Goal: Task Accomplishment & Management: Use online tool/utility

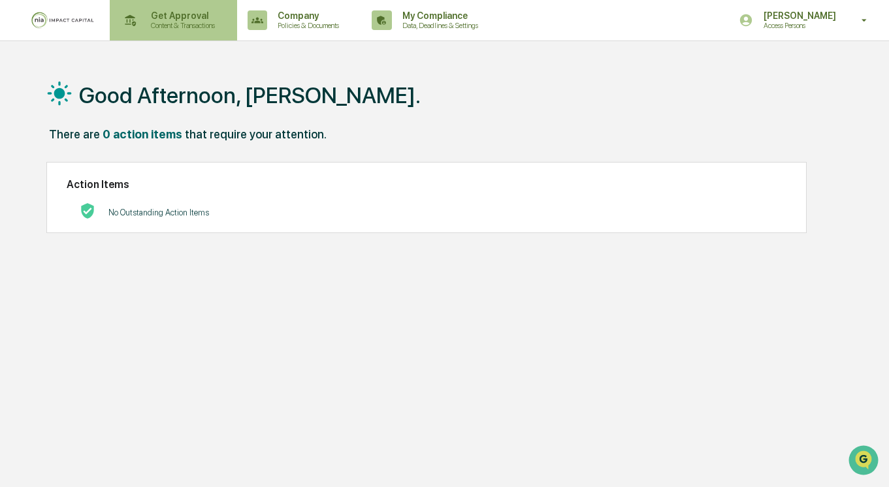
click at [200, 22] on p "Content & Transactions" at bounding box center [180, 25] width 81 height 9
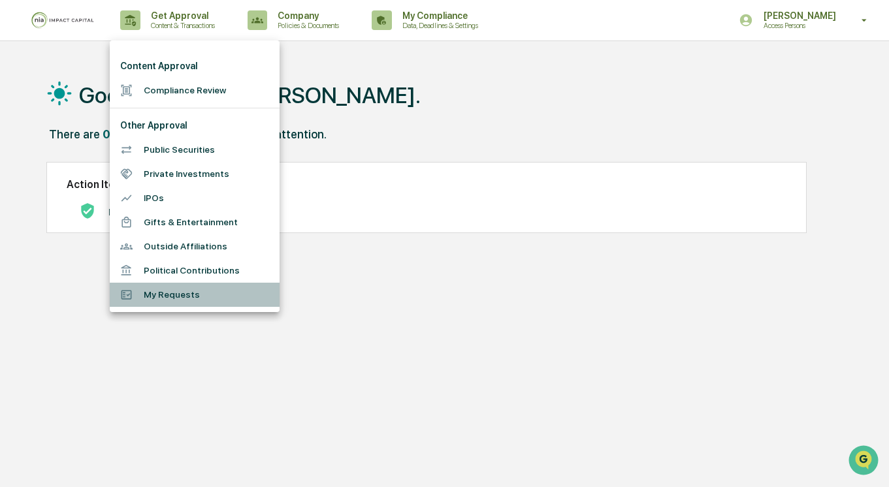
click at [204, 298] on li "My Requests" at bounding box center [195, 295] width 170 height 24
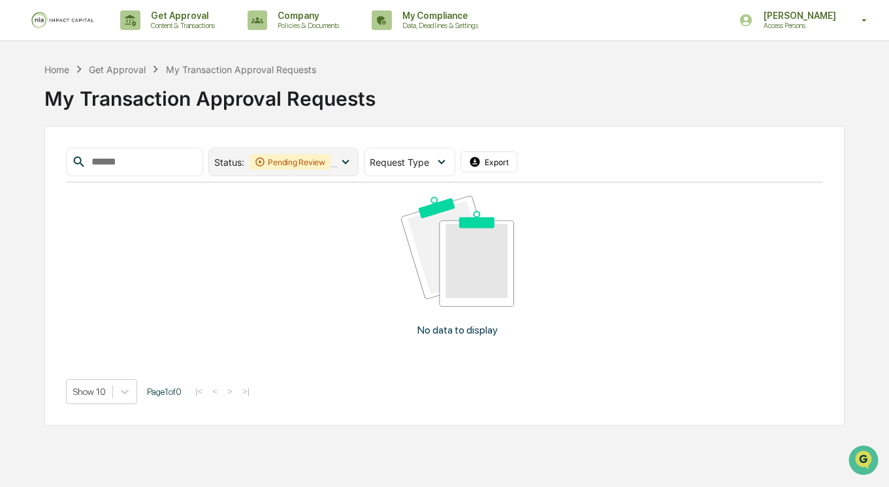
click at [345, 160] on icon at bounding box center [345, 162] width 14 height 14
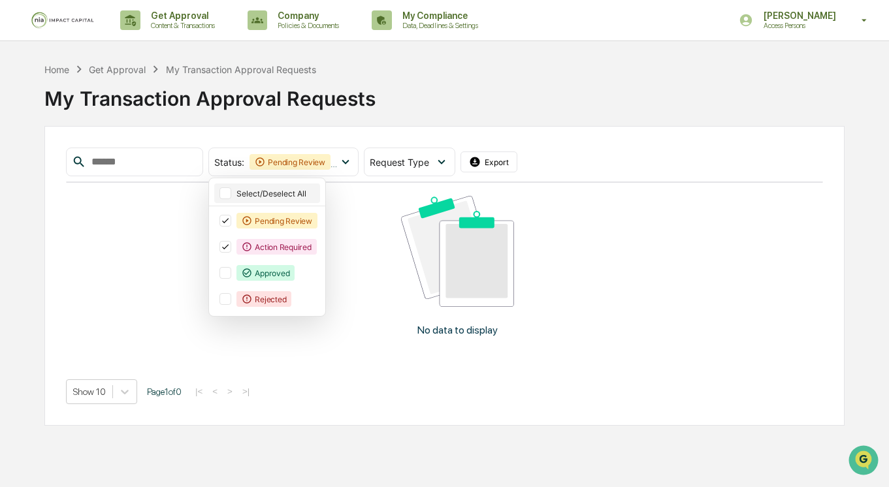
click at [292, 193] on div "Select/Deselect All" at bounding box center [276, 194] width 81 height 10
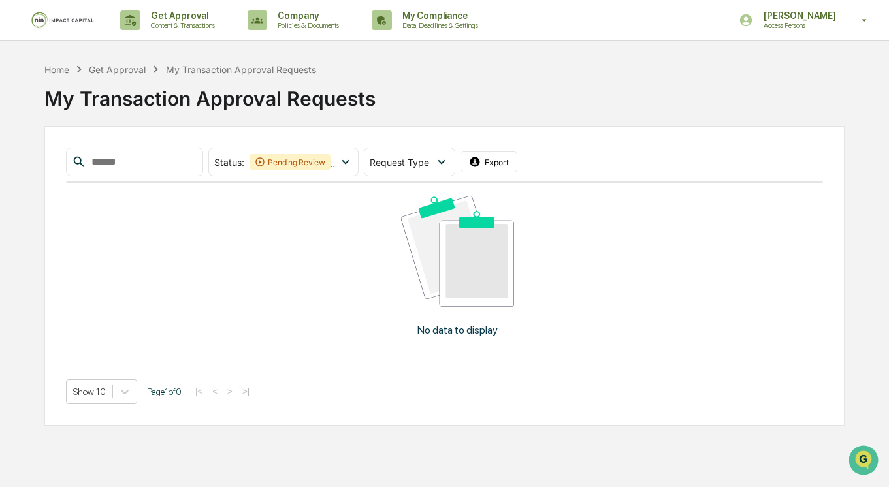
click at [394, 344] on div "No data to display" at bounding box center [457, 271] width 783 height 177
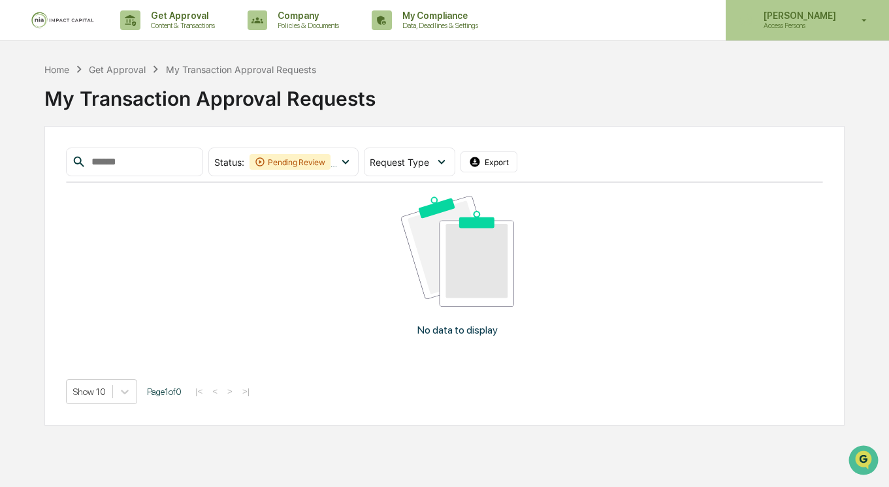
click at [826, 27] on p "Access Persons" at bounding box center [797, 25] width 89 height 9
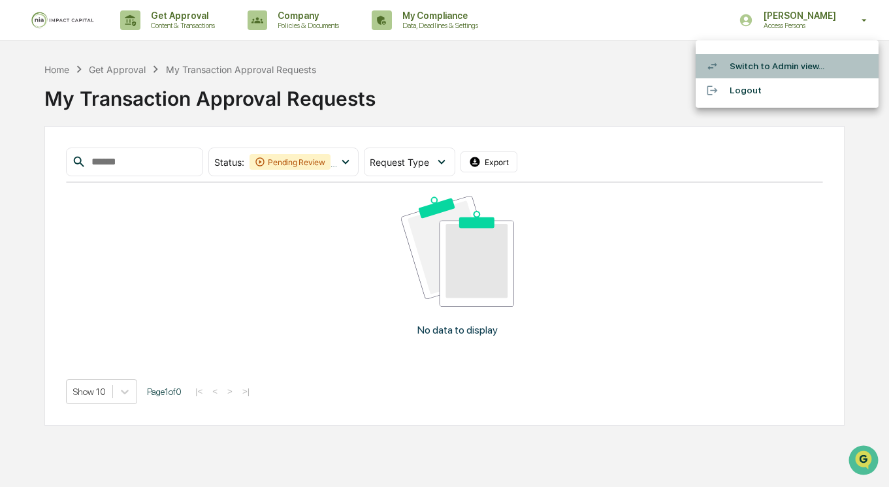
click at [778, 67] on li "Switch to Admin view..." at bounding box center [786, 66] width 183 height 24
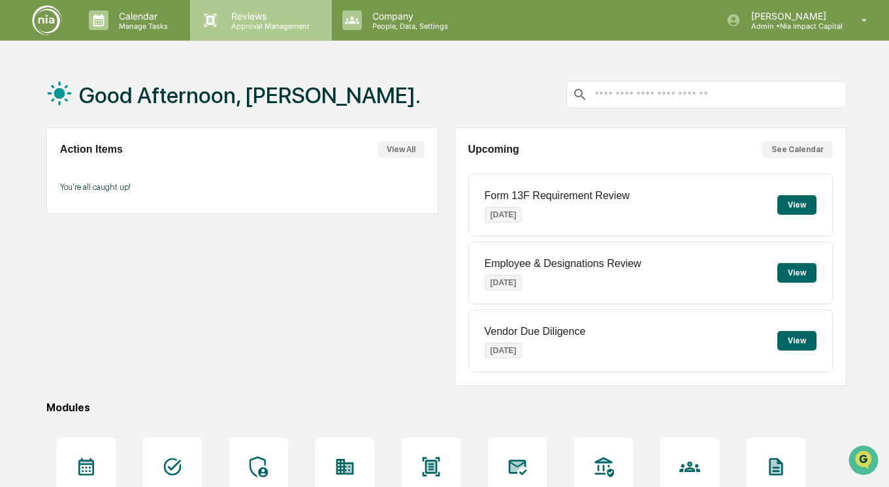
click at [244, 20] on p "Reviews" at bounding box center [268, 15] width 95 height 11
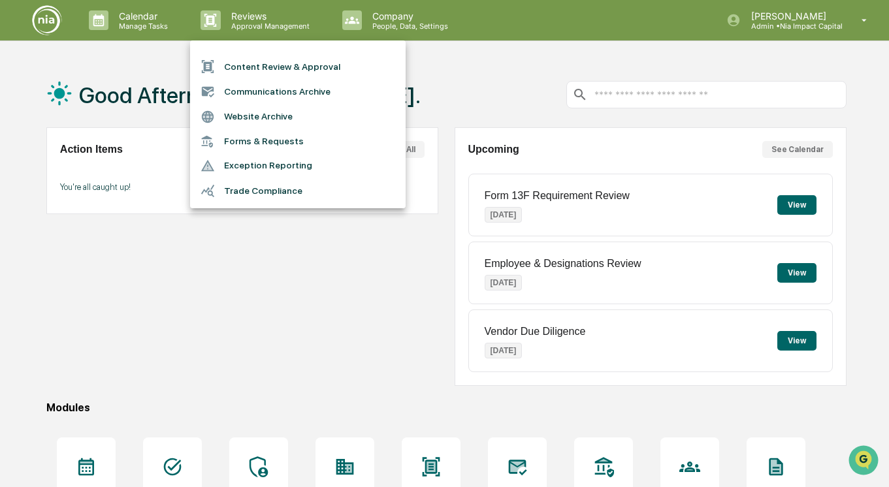
click at [264, 68] on li "Content Review & Approval" at bounding box center [297, 66] width 215 height 25
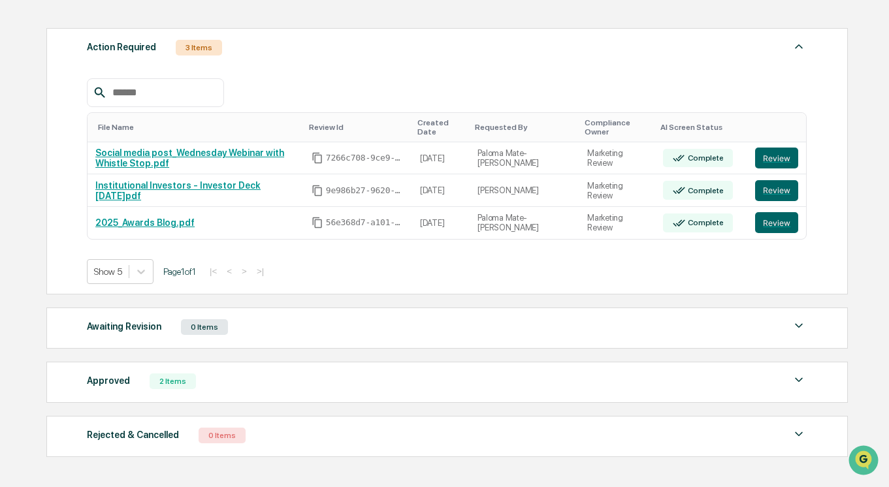
scroll to position [176, 0]
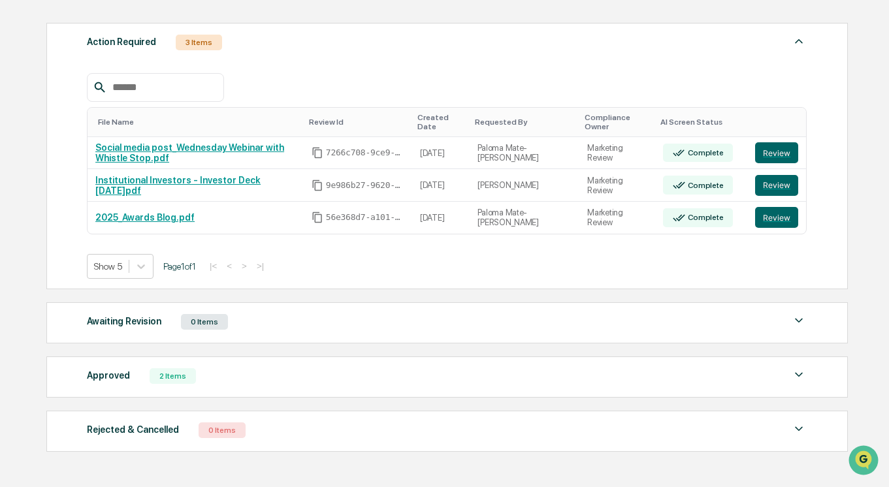
click at [797, 383] on img at bounding box center [799, 375] width 16 height 16
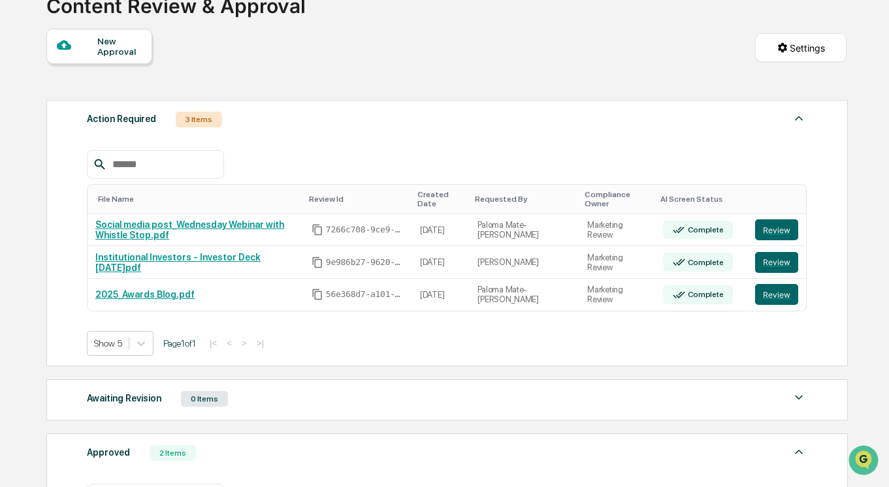
scroll to position [95, 0]
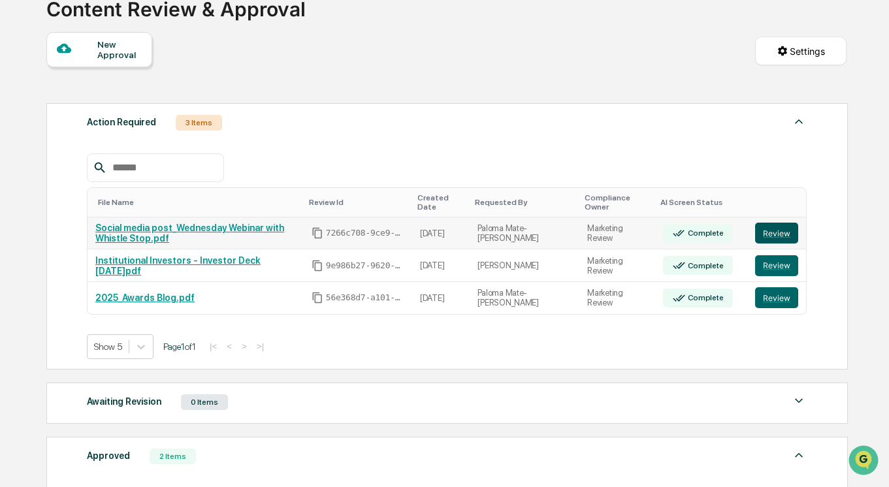
click at [780, 240] on button "Review" at bounding box center [776, 233] width 43 height 21
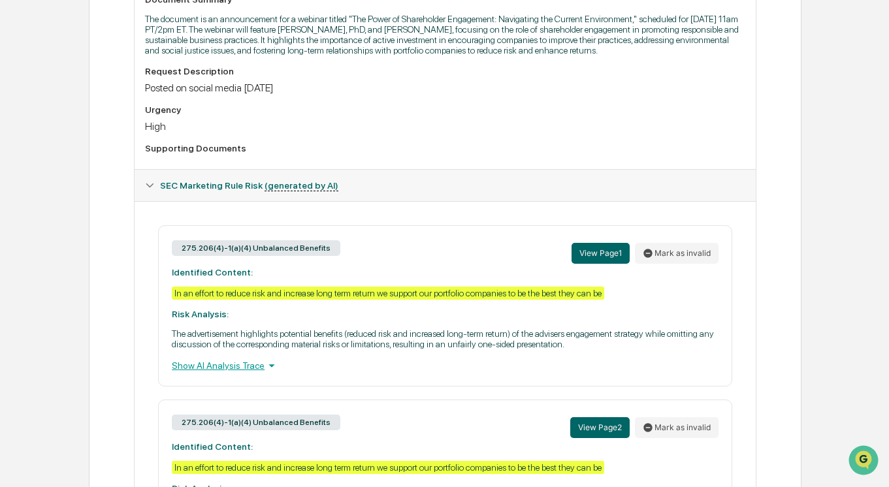
scroll to position [387, 0]
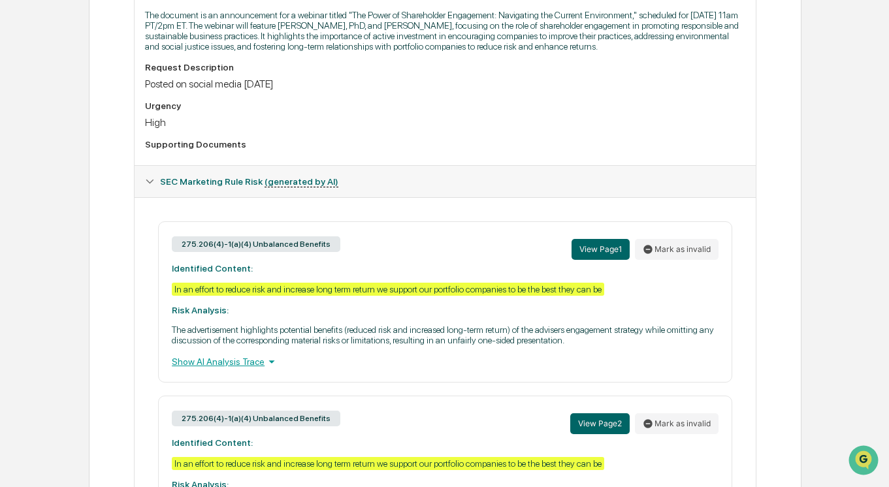
click at [270, 369] on icon at bounding box center [271, 362] width 14 height 14
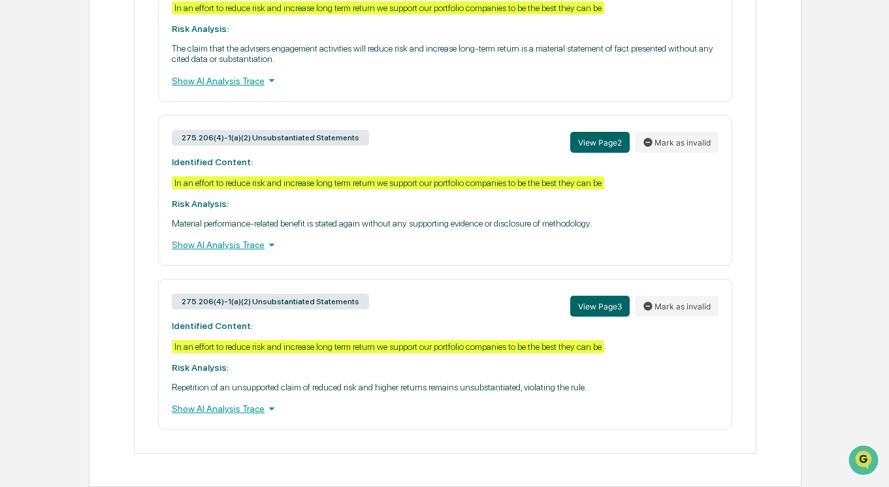
scroll to position [0, 0]
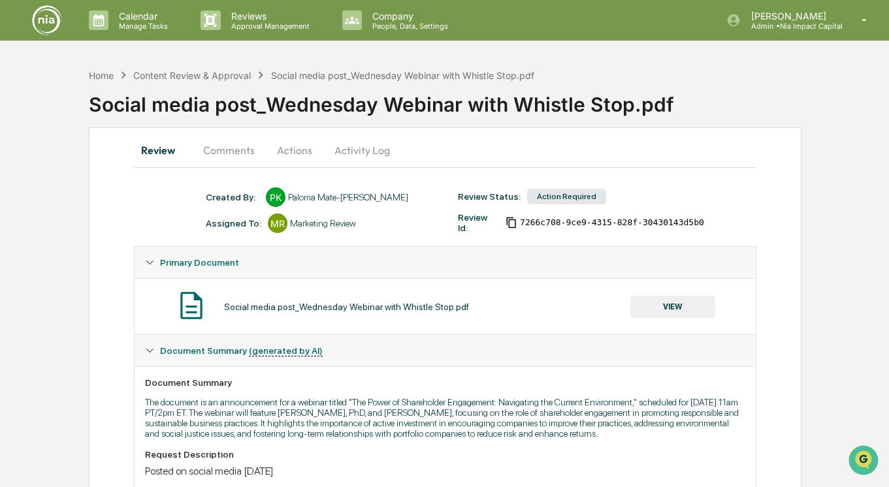
click at [212, 153] on button "Comments" at bounding box center [229, 150] width 72 height 31
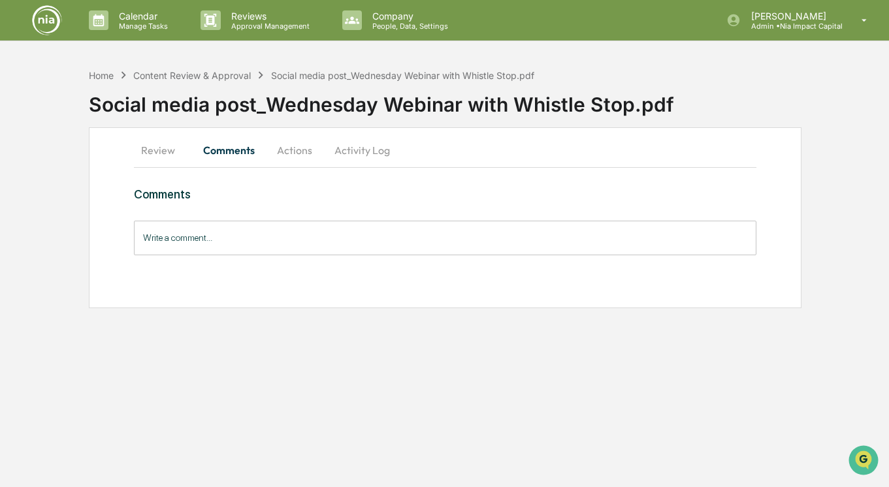
click at [297, 151] on button "Actions" at bounding box center [294, 150] width 59 height 31
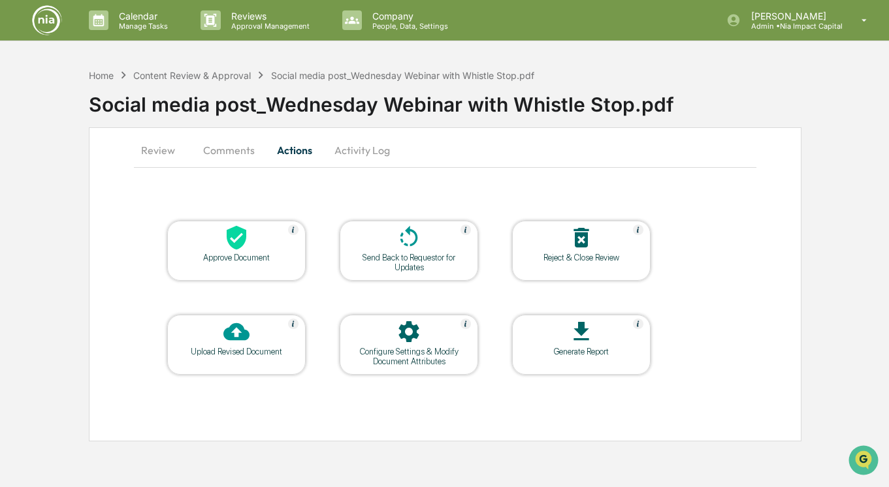
click at [374, 151] on button "Activity Log" at bounding box center [362, 150] width 76 height 31
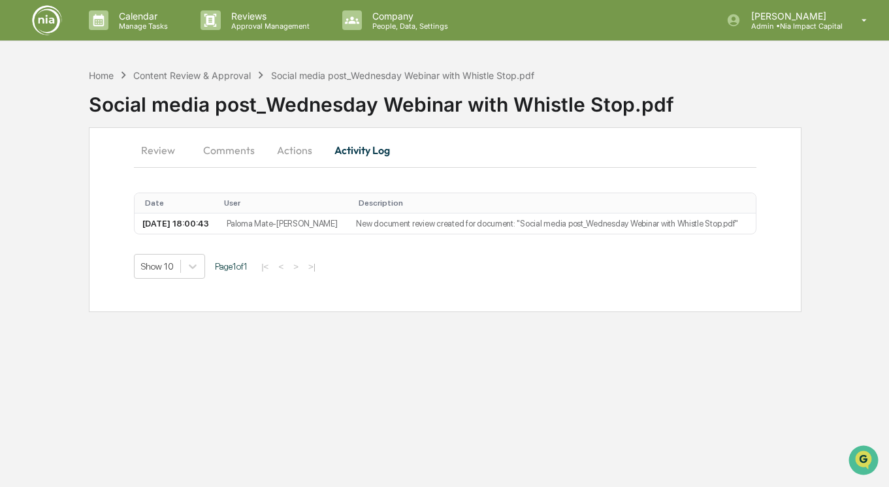
click at [161, 146] on button "Review" at bounding box center [163, 150] width 59 height 31
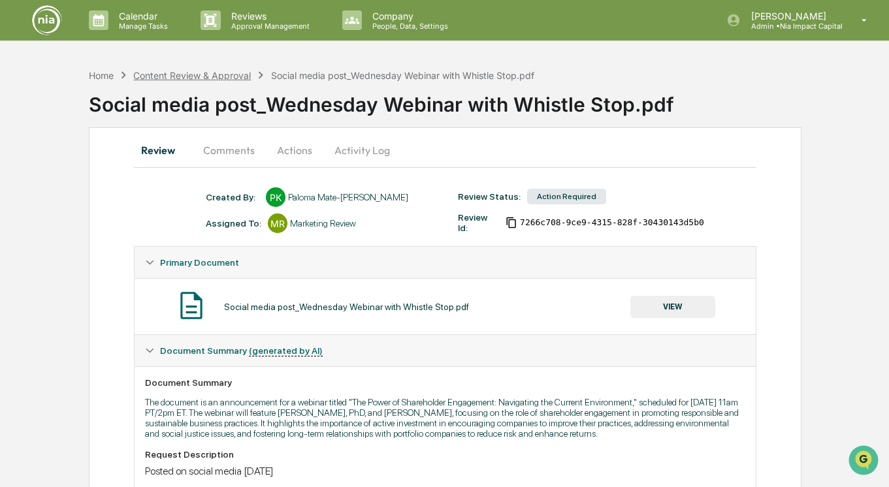
click at [227, 73] on div "Content Review & Approval" at bounding box center [192, 75] width 118 height 11
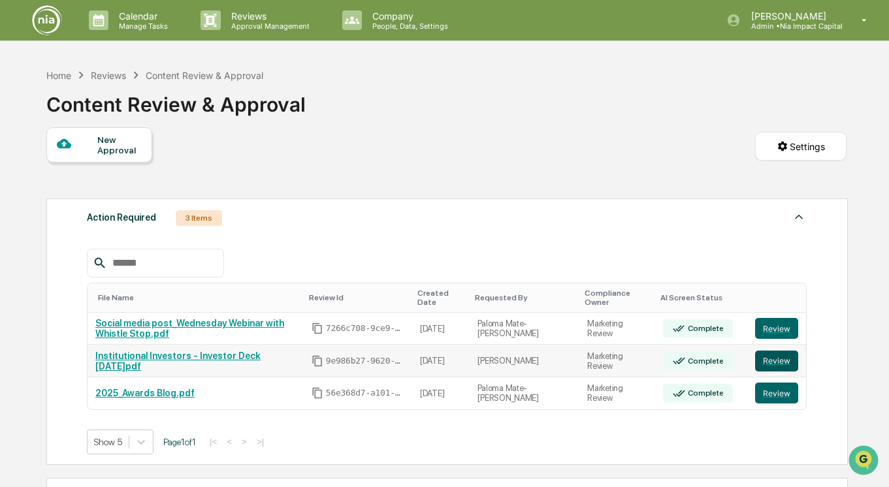
click at [784, 364] on button "Review" at bounding box center [776, 361] width 43 height 21
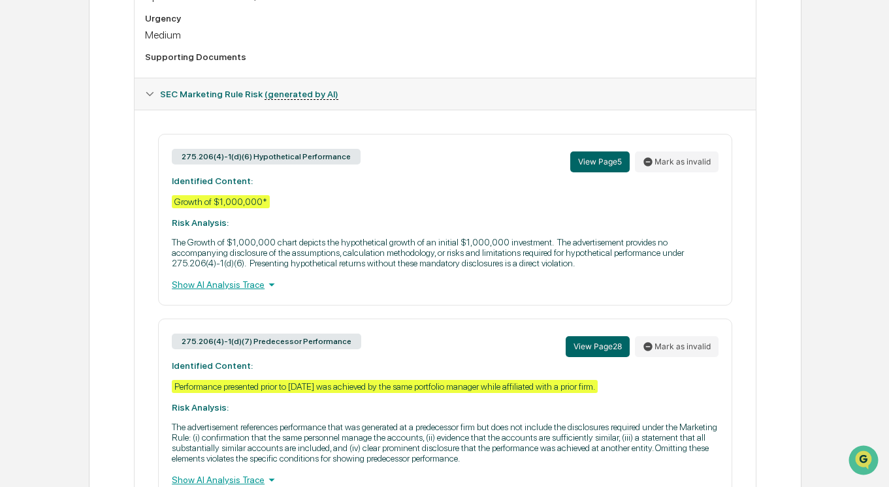
scroll to position [462, 0]
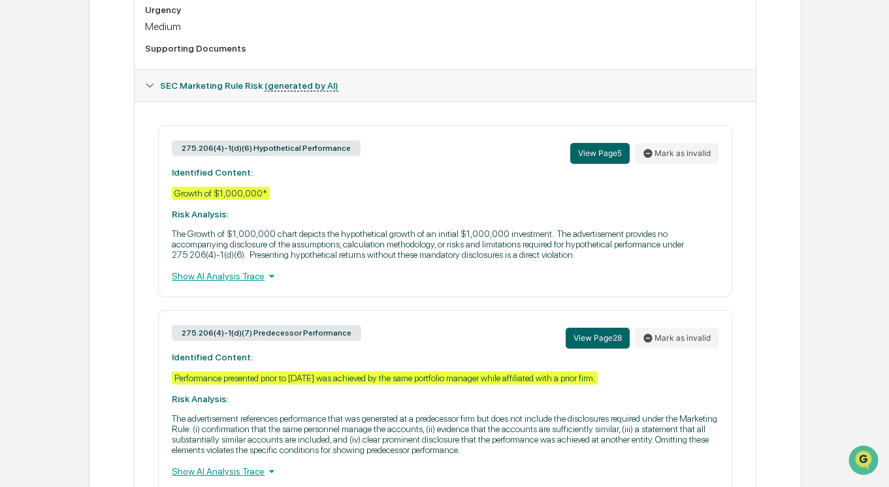
click at [271, 283] on icon at bounding box center [271, 276] width 14 height 14
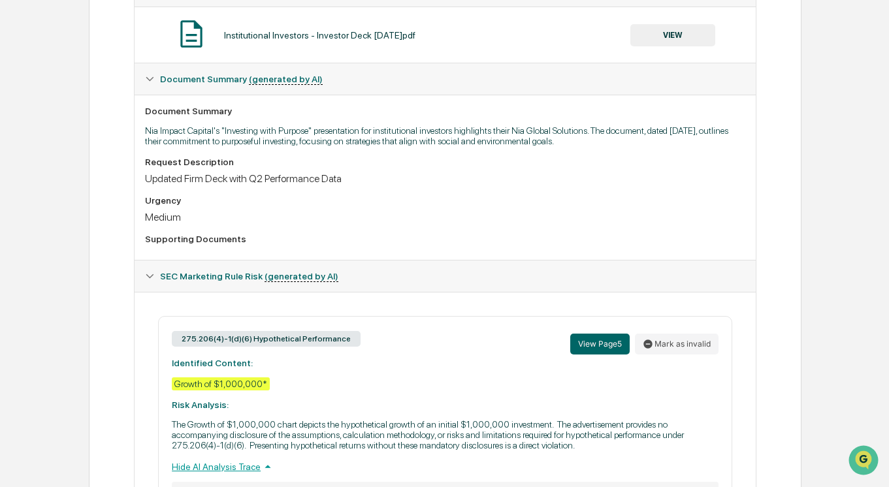
scroll to position [0, 0]
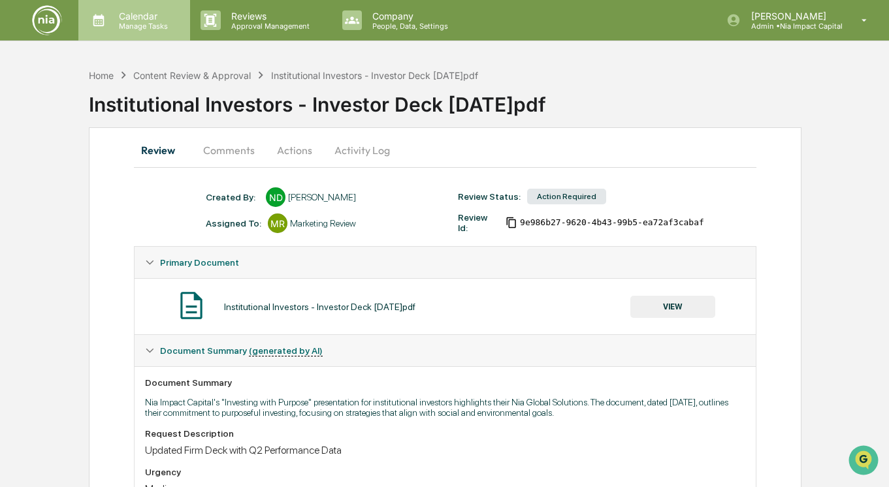
click at [141, 20] on p "Calendar" at bounding box center [141, 15] width 66 height 11
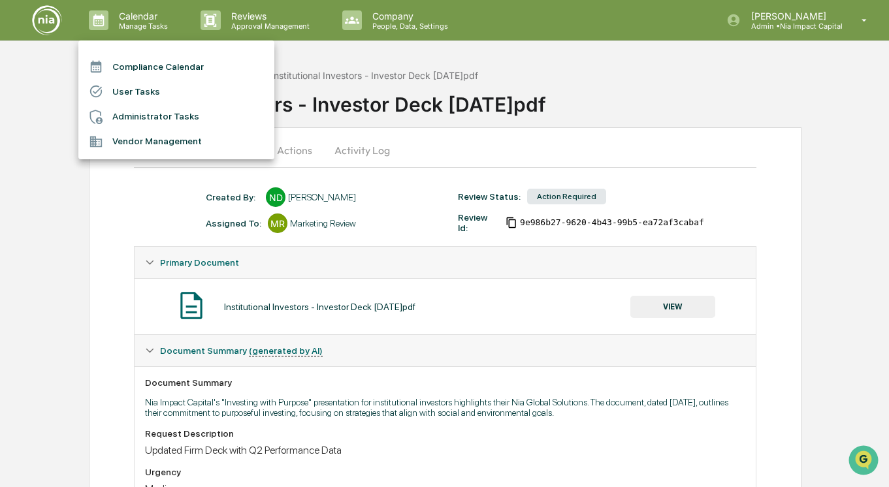
click at [261, 22] on div at bounding box center [444, 243] width 889 height 487
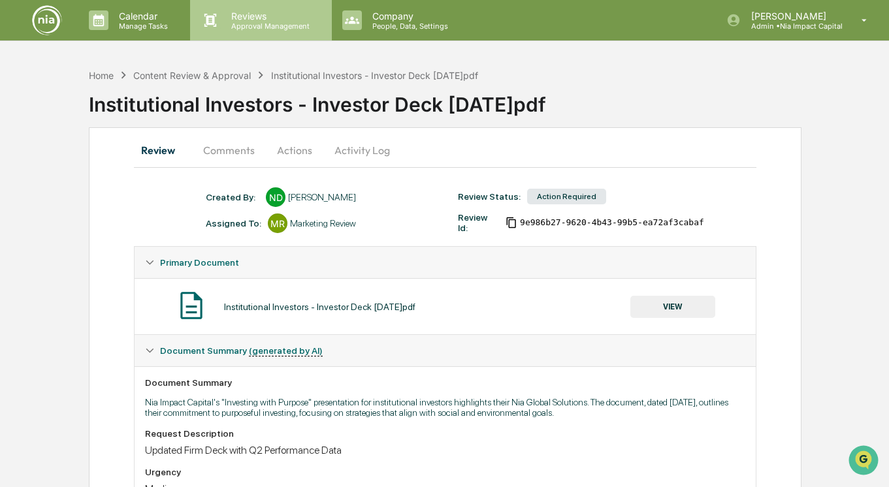
click at [244, 22] on p "Approval Management" at bounding box center [268, 26] width 95 height 9
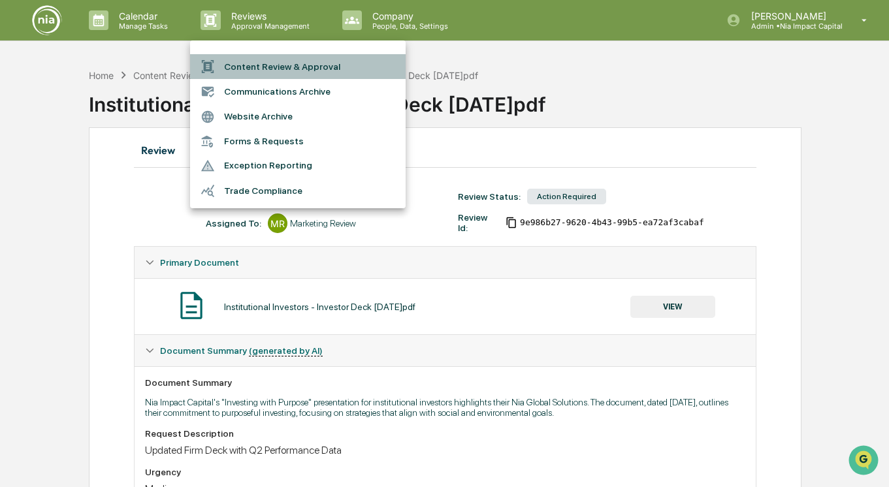
click at [248, 72] on li "Content Review & Approval" at bounding box center [297, 66] width 215 height 25
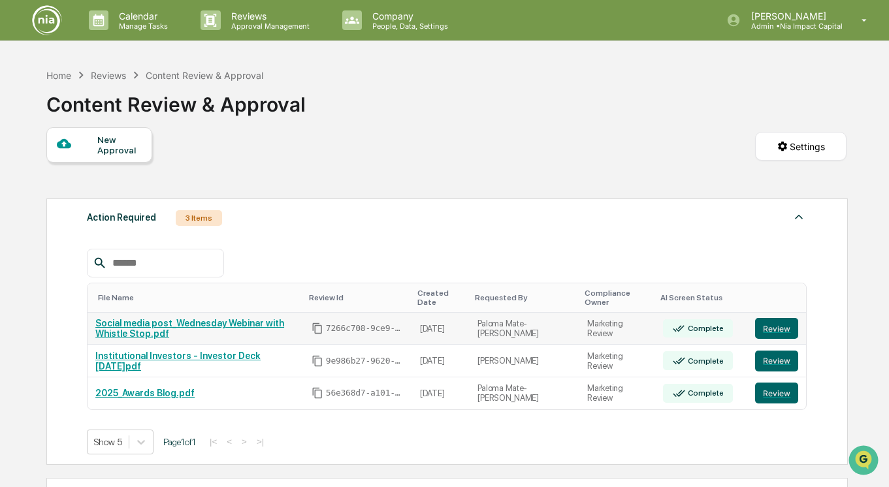
click at [689, 330] on div "Complete" at bounding box center [704, 328] width 39 height 9
click at [774, 332] on button "Review" at bounding box center [776, 328] width 43 height 21
click at [199, 328] on link "Social media post_Wednesday Webinar with Whistle Stop.pdf" at bounding box center [189, 328] width 189 height 21
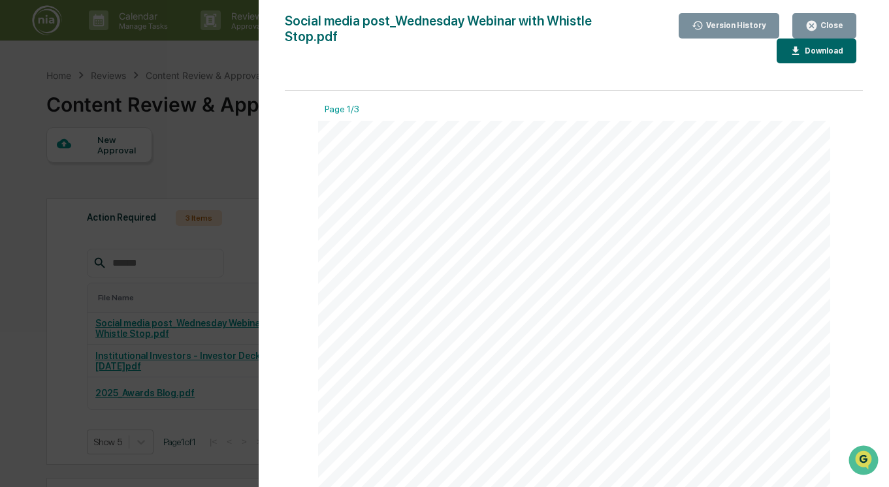
click at [226, 146] on div "Version History 08/12/2025, 06:53 PM Paloma Mate-Kodjo 08/12/2025, 06:00 PM Pal…" at bounding box center [444, 243] width 889 height 487
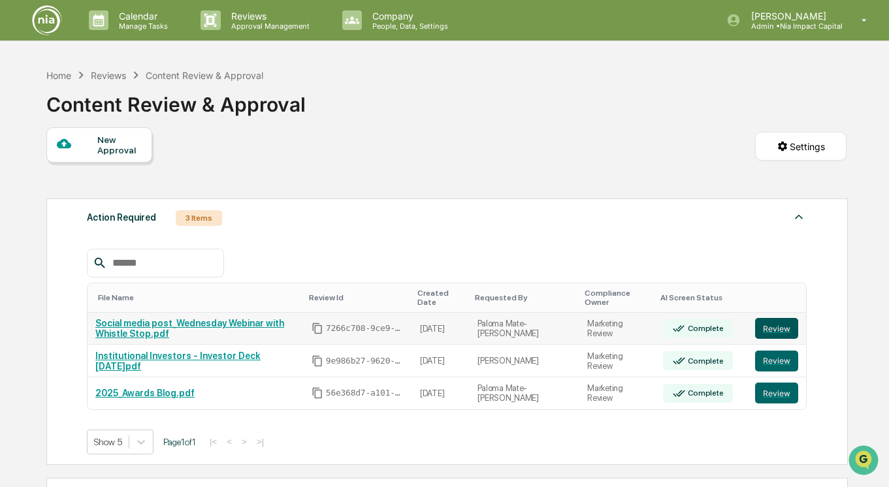
click at [766, 330] on button "Review" at bounding box center [776, 328] width 43 height 21
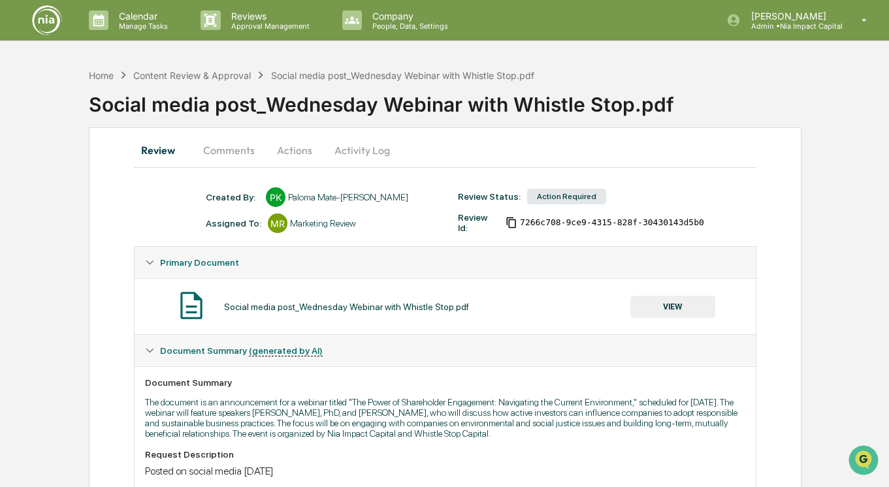
click at [231, 149] on button "Comments" at bounding box center [229, 150] width 72 height 31
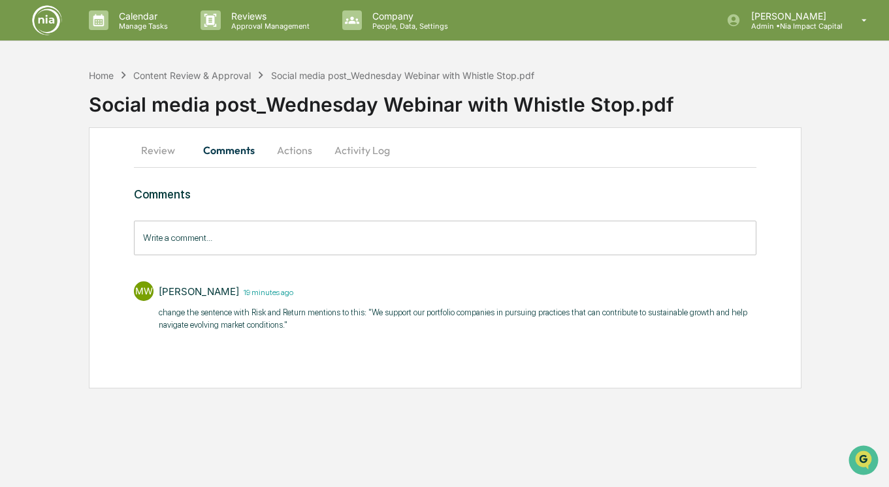
click at [392, 332] on div "[PERSON_NAME] 19 minutes ago change the sentence with Risk and Return mentions …" at bounding box center [457, 308] width 597 height 54
click at [160, 152] on button "Review" at bounding box center [163, 150] width 59 height 31
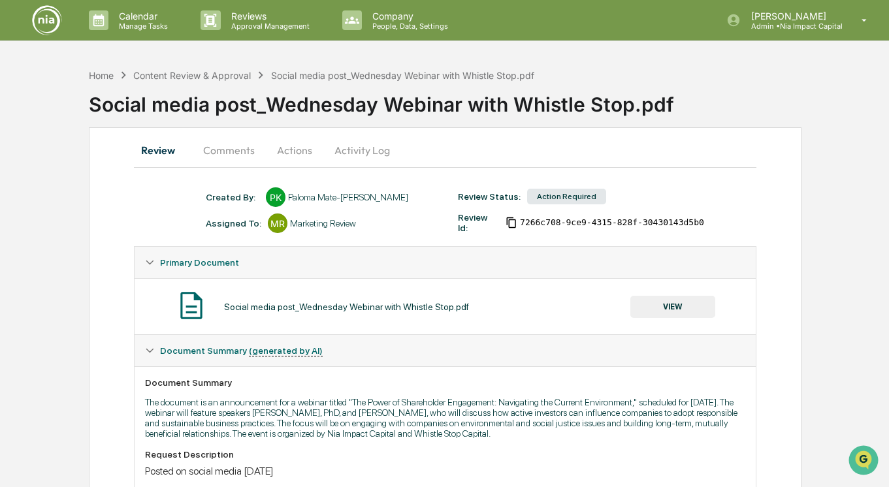
click at [290, 151] on button "Actions" at bounding box center [294, 150] width 59 height 31
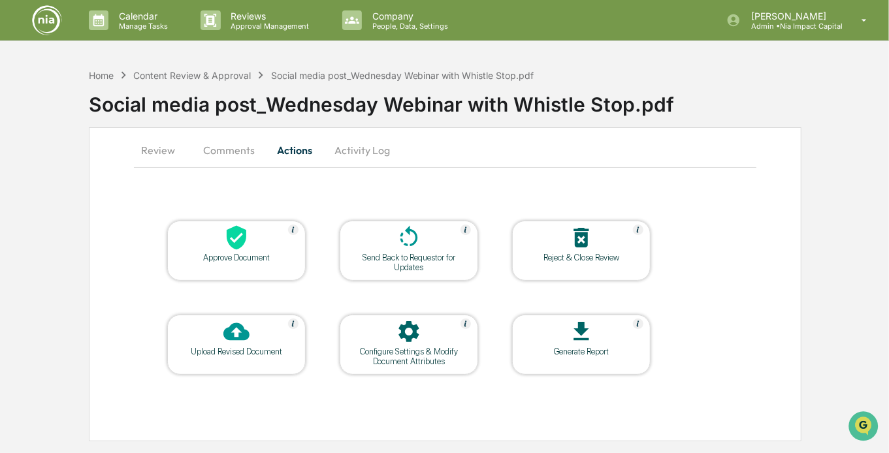
click at [231, 153] on button "Comments" at bounding box center [229, 150] width 72 height 31
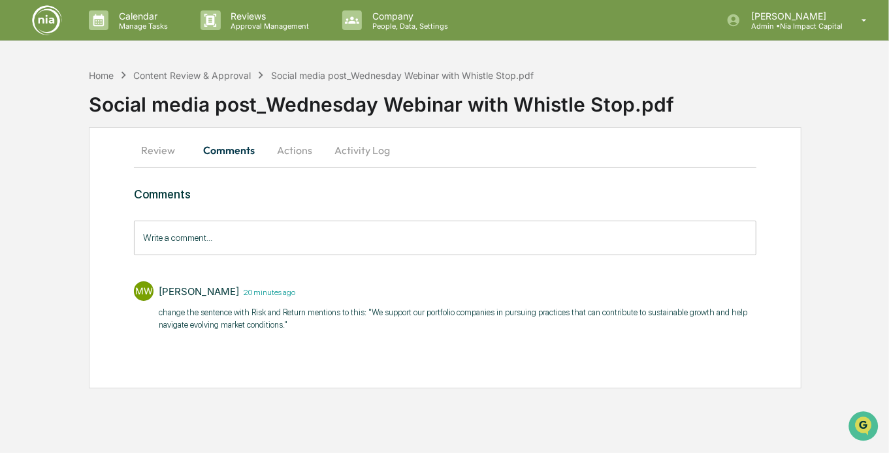
click at [302, 149] on button "Actions" at bounding box center [294, 150] width 59 height 31
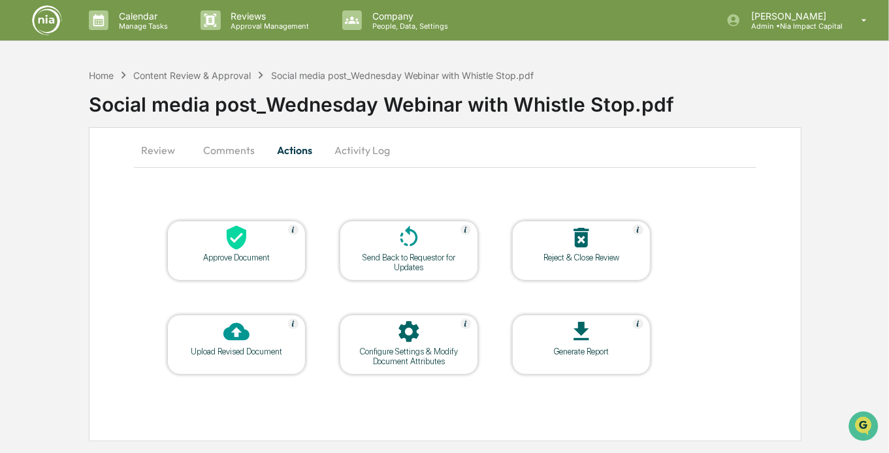
click at [163, 144] on button "Review" at bounding box center [163, 150] width 59 height 31
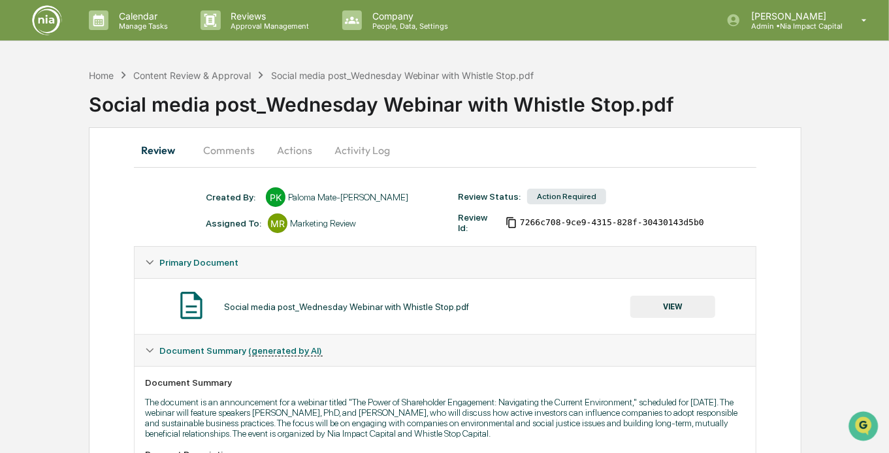
click at [299, 154] on button "Actions" at bounding box center [294, 150] width 59 height 31
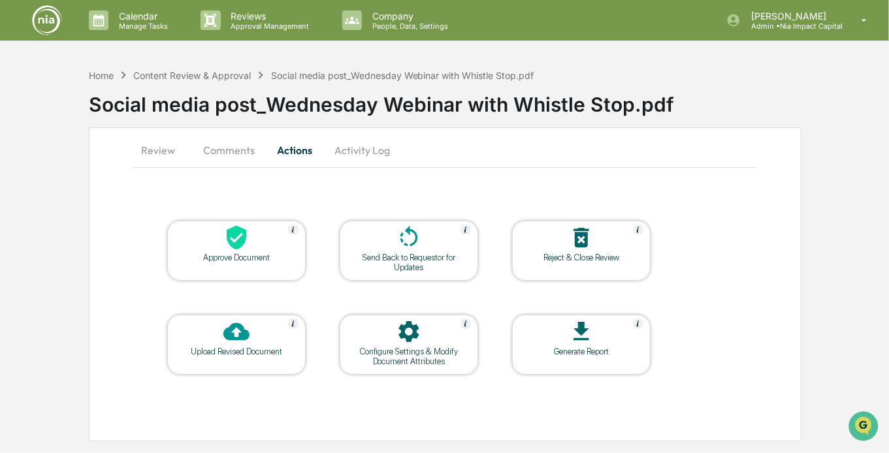
click at [151, 150] on button "Review" at bounding box center [163, 150] width 59 height 31
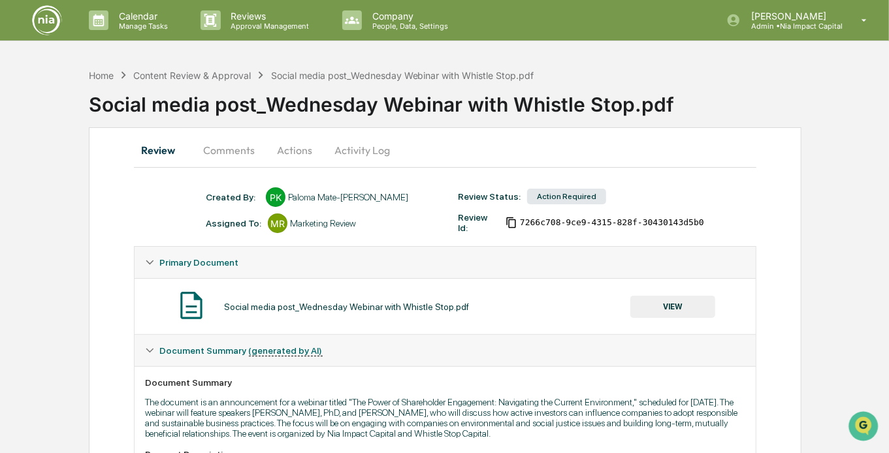
click at [300, 146] on button "Actions" at bounding box center [294, 150] width 59 height 31
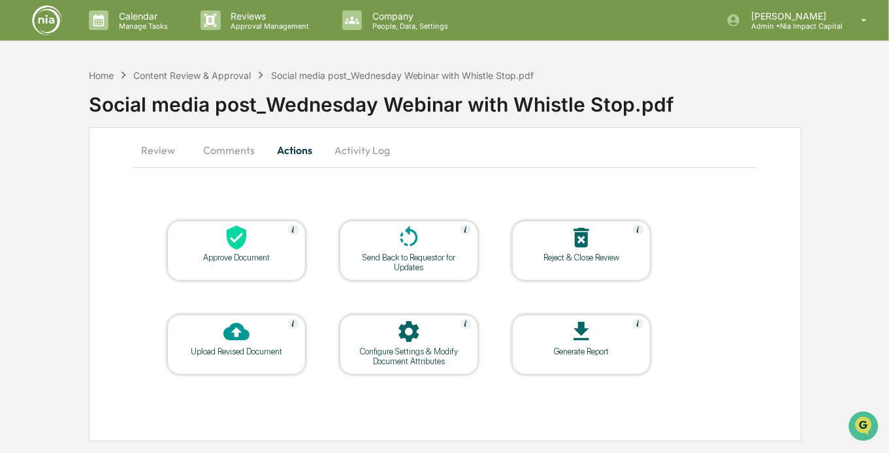
click at [168, 150] on button "Review" at bounding box center [163, 150] width 59 height 31
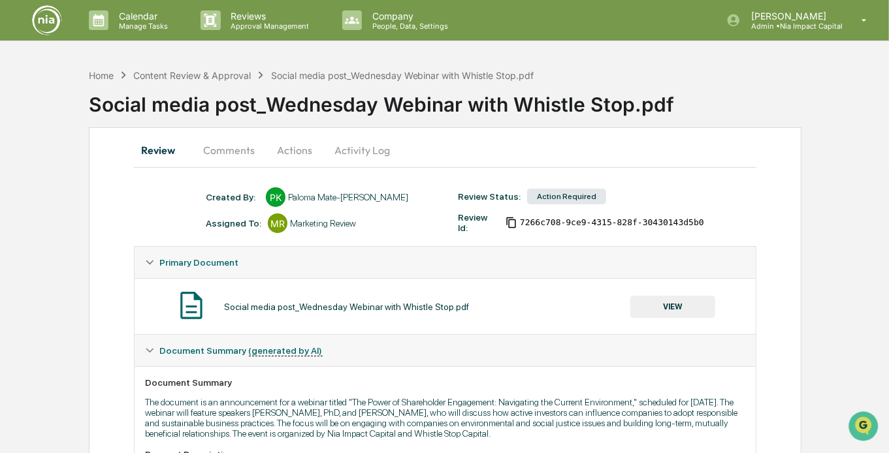
click at [278, 225] on div at bounding box center [278, 224] width 20 height 20
click at [303, 150] on button "Actions" at bounding box center [294, 150] width 59 height 31
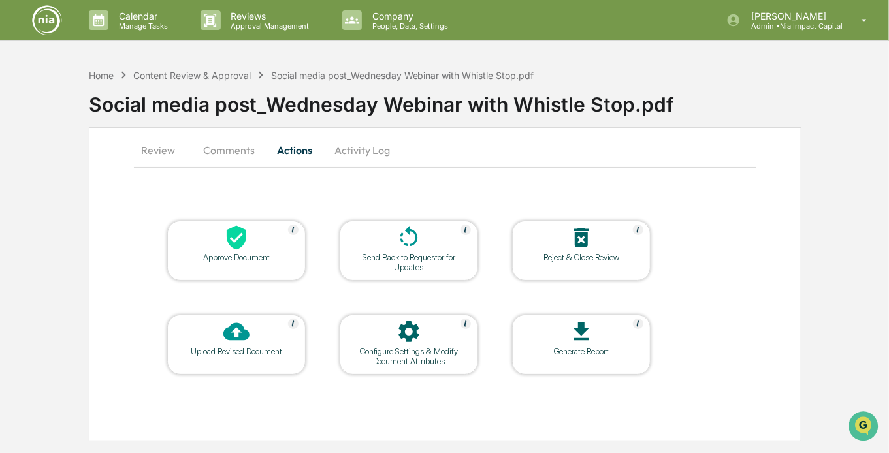
click at [345, 186] on div "Review Comments Actions Activity Log Approve Document Send Back to Requestor fo…" at bounding box center [445, 284] width 712 height 314
click at [164, 150] on button "Review" at bounding box center [163, 150] width 59 height 31
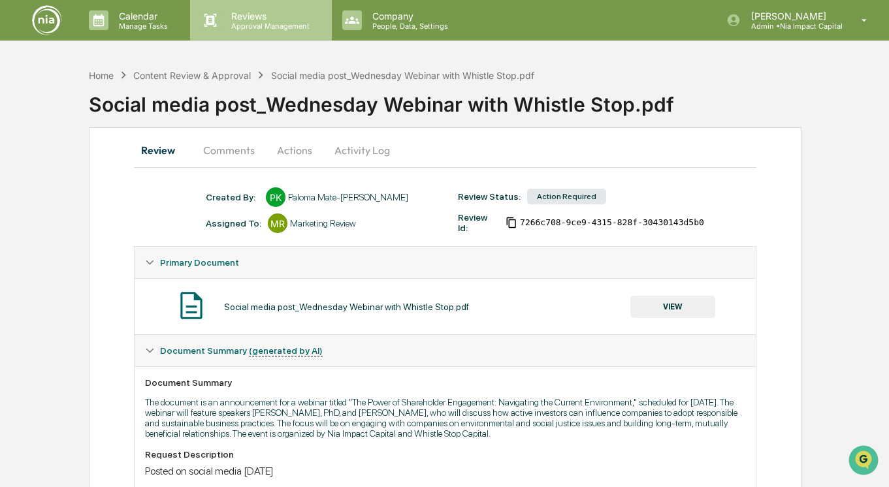
click at [249, 18] on p "Reviews" at bounding box center [268, 15] width 95 height 11
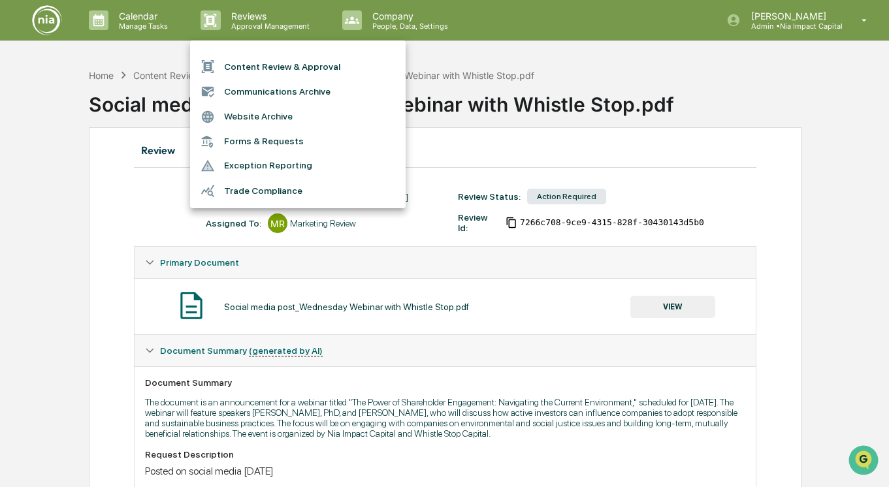
click at [149, 80] on div at bounding box center [444, 243] width 889 height 487
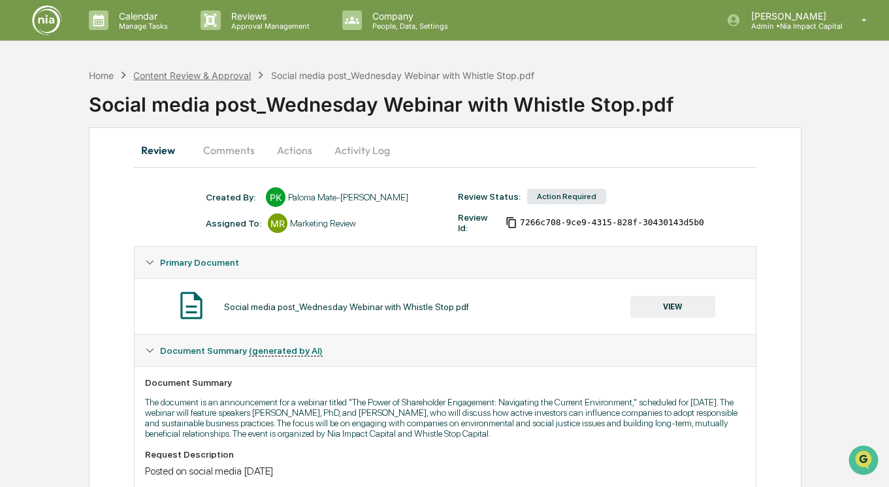
click at [140, 74] on div "Content Review & Approval" at bounding box center [192, 75] width 118 height 11
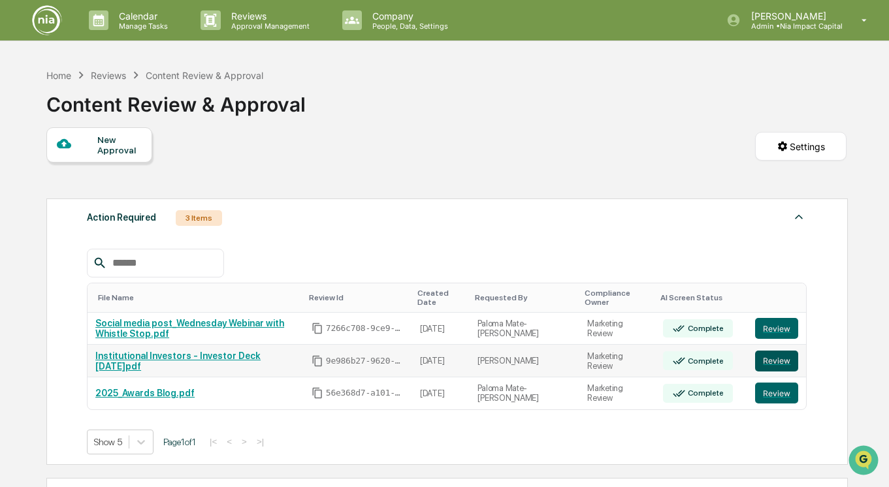
click at [778, 367] on button "Review" at bounding box center [776, 361] width 43 height 21
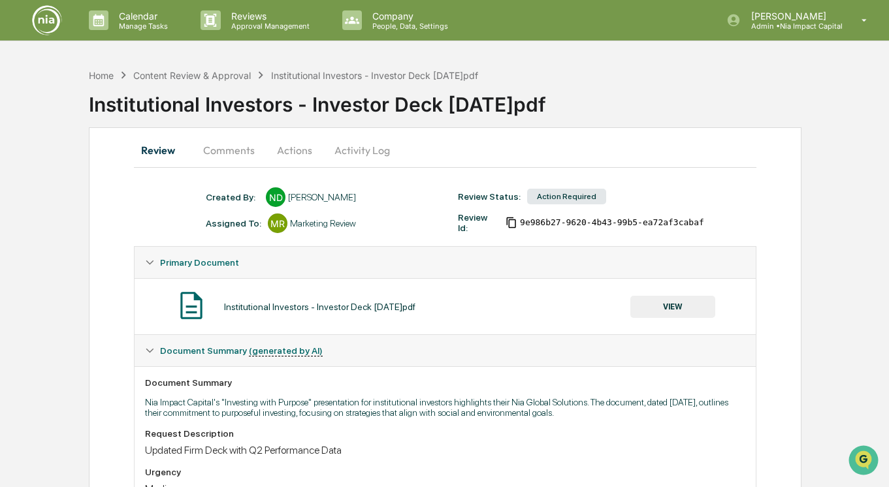
click at [225, 140] on button "Comments" at bounding box center [229, 150] width 72 height 31
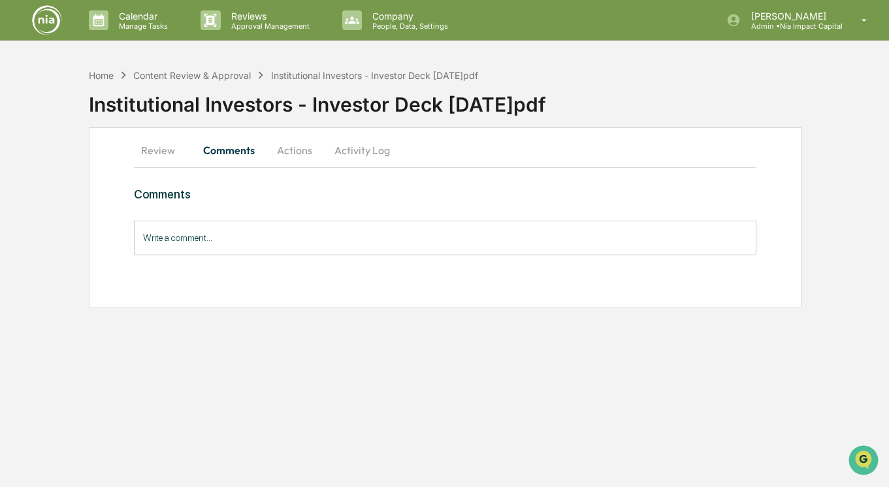
click at [308, 148] on button "Actions" at bounding box center [294, 150] width 59 height 31
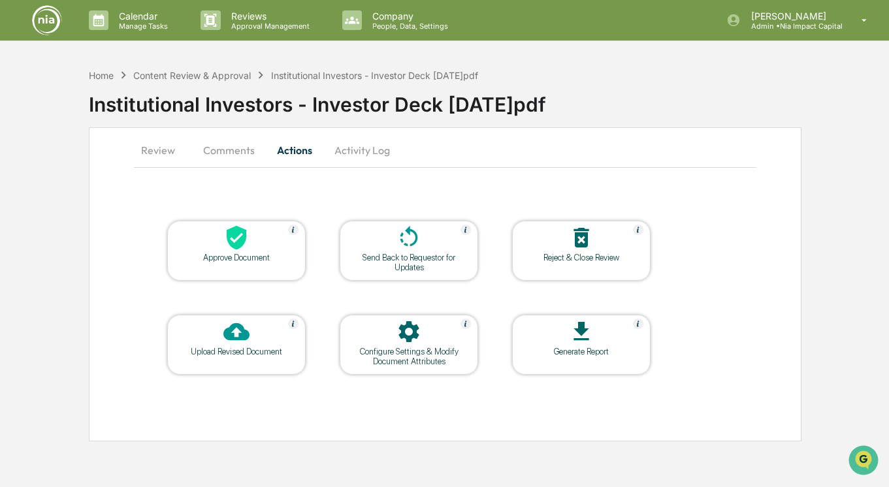
click at [342, 151] on button "Activity Log" at bounding box center [362, 150] width 76 height 31
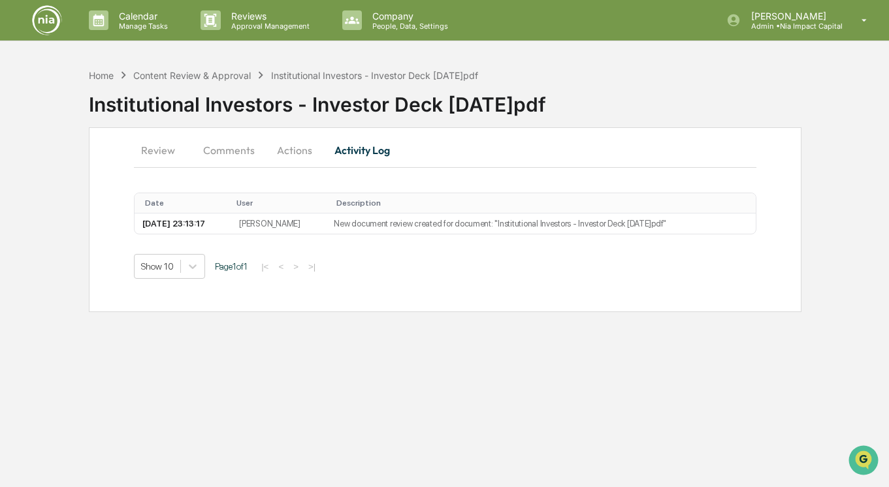
click at [153, 153] on button "Review" at bounding box center [163, 150] width 59 height 31
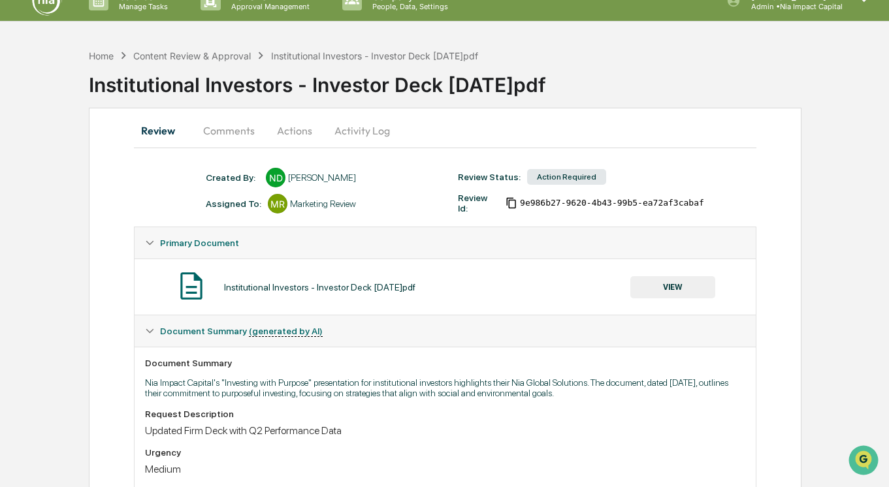
scroll to position [22, 0]
